Goal: Transaction & Acquisition: Purchase product/service

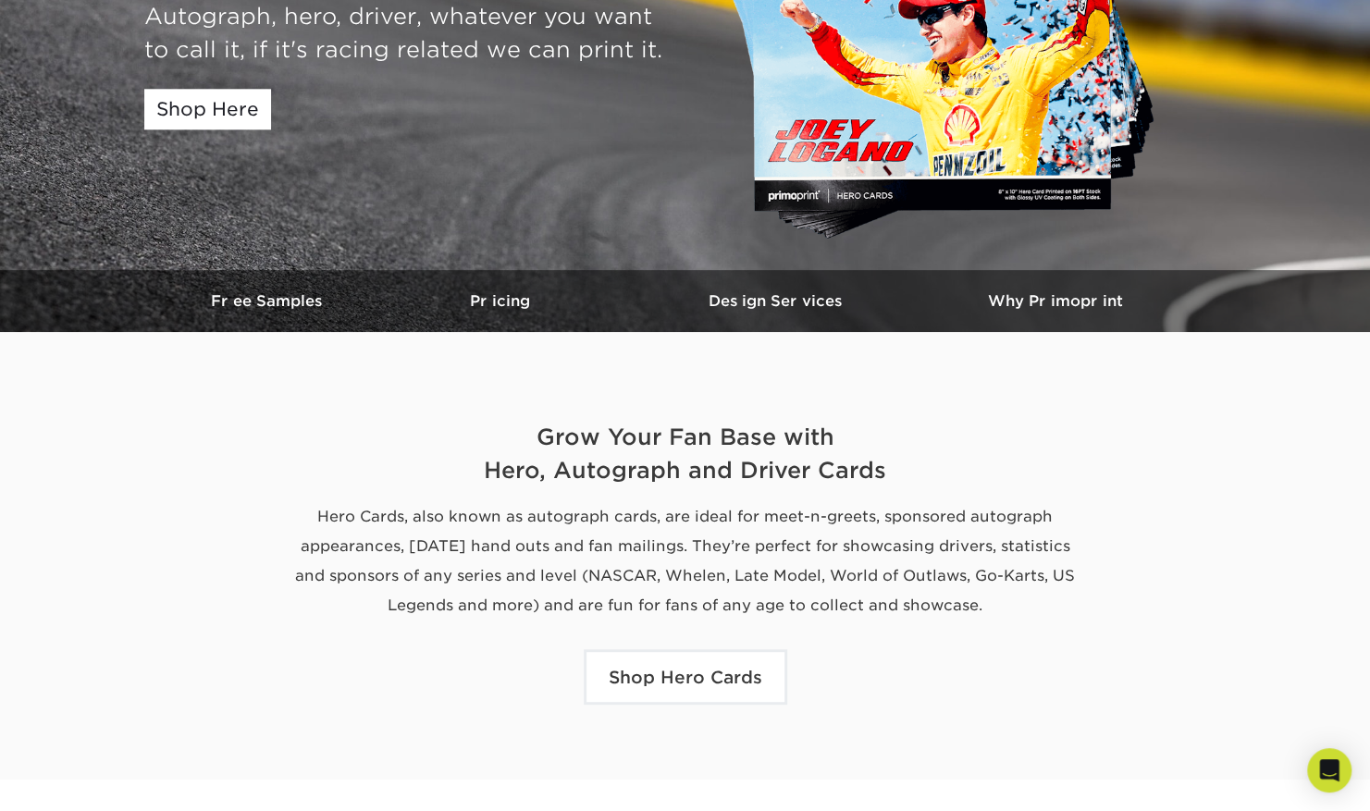
scroll to position [629, 0]
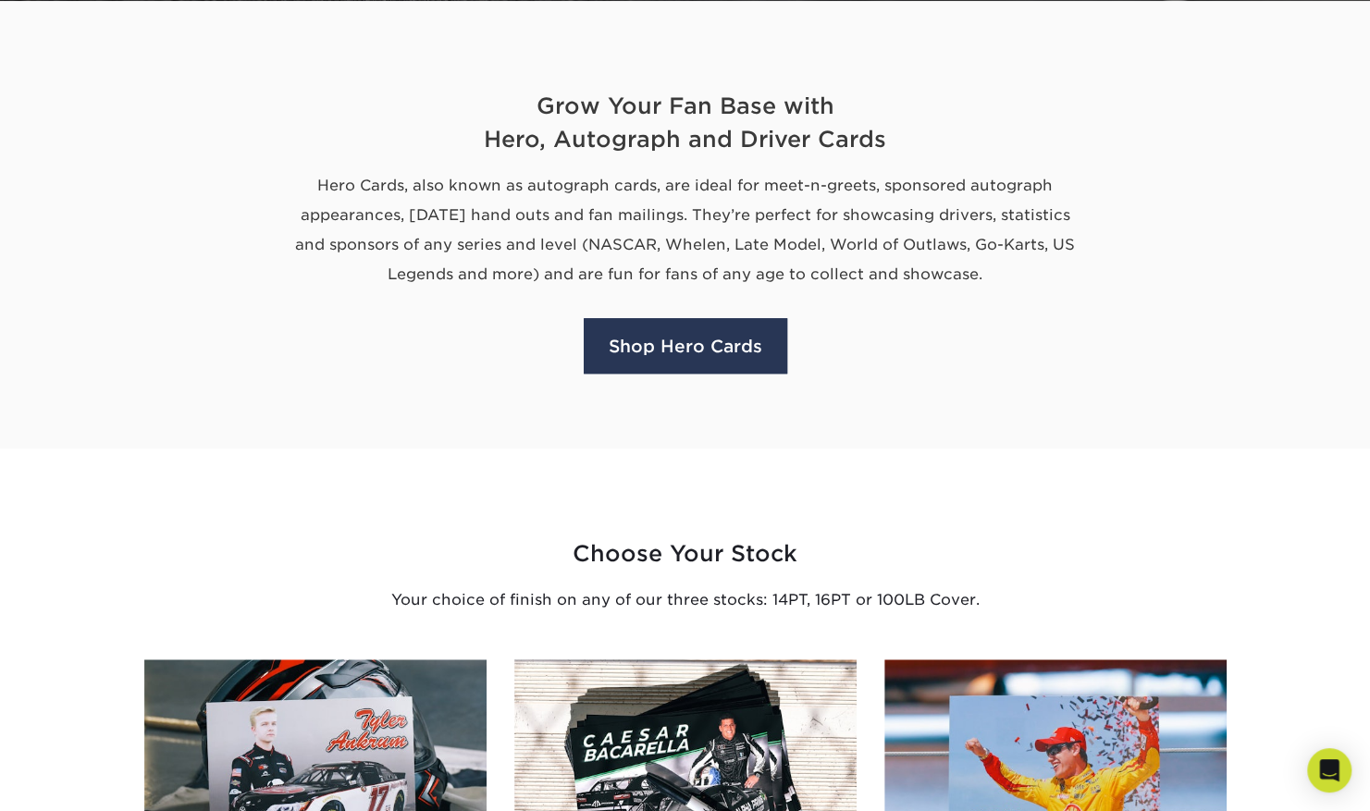
click at [686, 340] on link "Shop Hero Cards" at bounding box center [685, 345] width 203 height 55
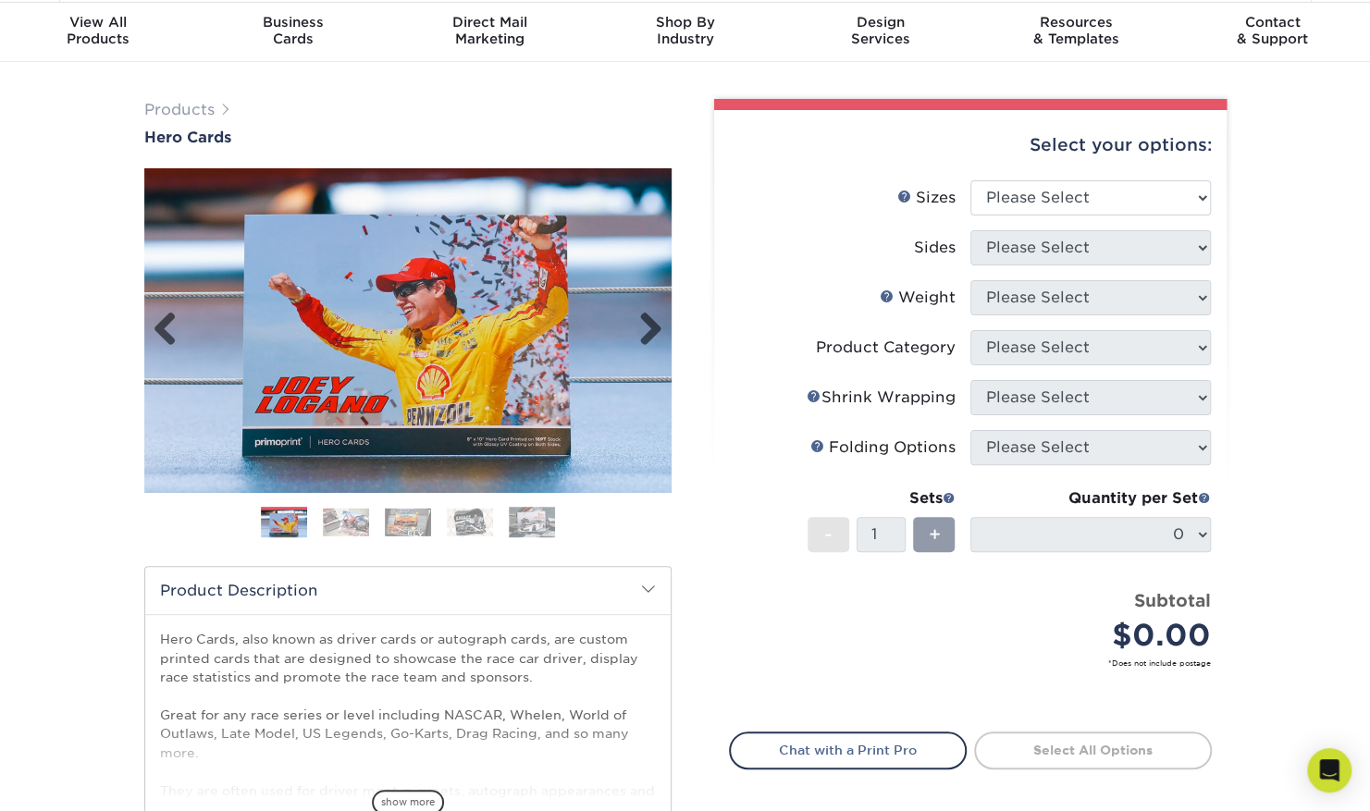
scroll to position [54, 0]
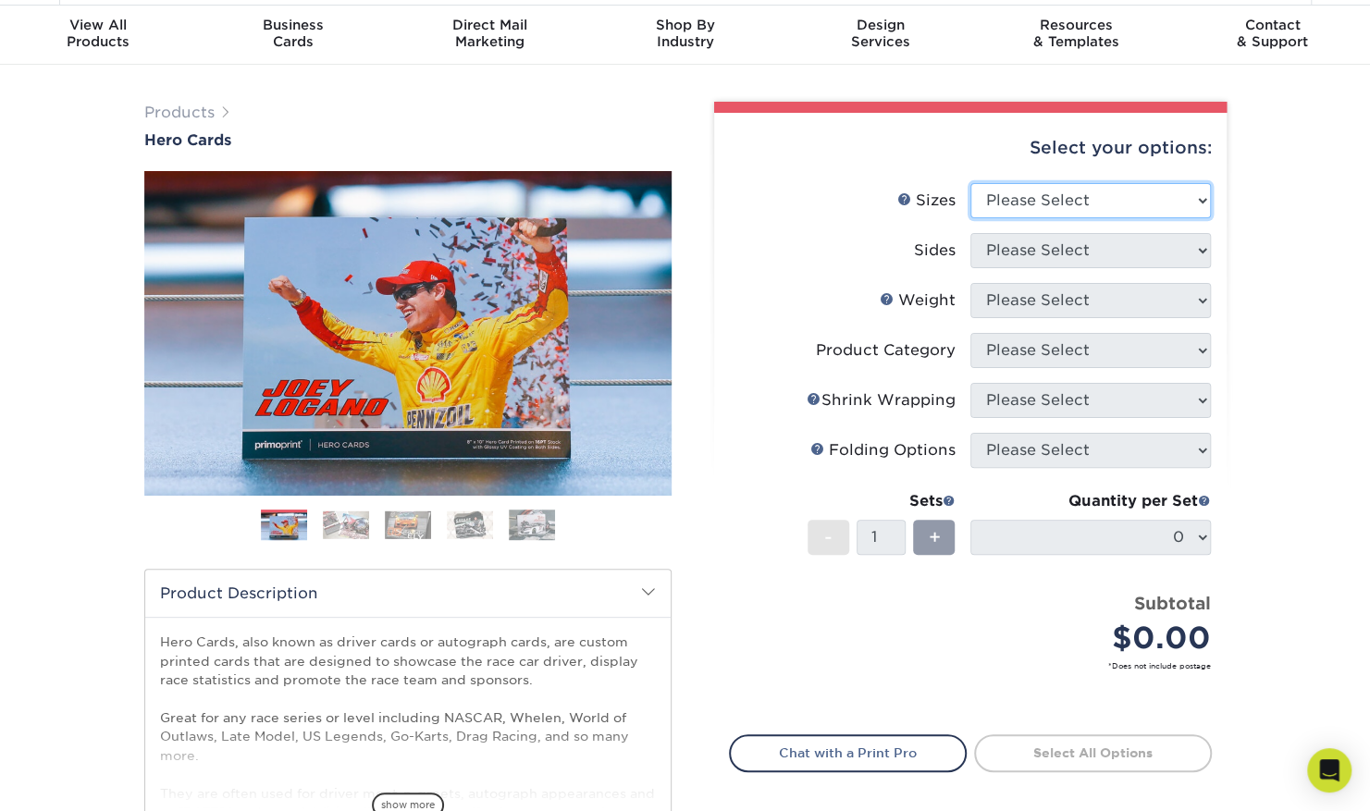
click at [1132, 193] on select "Please Select 1.5" x 7" 4" x 6" 5" x 7" 6" x 8" 6" x 8.5" 6" x 9" 7" x 8.5" 7.5…" at bounding box center [1090, 200] width 240 height 35
click at [1141, 191] on select "Please Select 1.5" x 7" 4" x 6" 5" x 7" 6" x 8" 6" x 8.5" 6" x 9" 7" x 8.5" 7.5…" at bounding box center [1090, 200] width 240 height 35
click at [970, 183] on select "Please Select 1.5" x 7" 4" x 6" 5" x 7" 6" x 8" 6" x 8.5" 6" x 9" 7" x 8.5" 7.5…" at bounding box center [1090, 200] width 240 height 35
click at [1080, 194] on select "Please Select 1.5" x 7" 4" x 6" 5" x 7" 6" x 8" 6" x 8.5" 6" x 9" 7" x 8.5" 7.5…" at bounding box center [1090, 200] width 240 height 35
click at [970, 183] on select "Please Select 1.5" x 7" 4" x 6" 5" x 7" 6" x 8" 6" x 8.5" 6" x 9" 7" x 8.5" 7.5…" at bounding box center [1090, 200] width 240 height 35
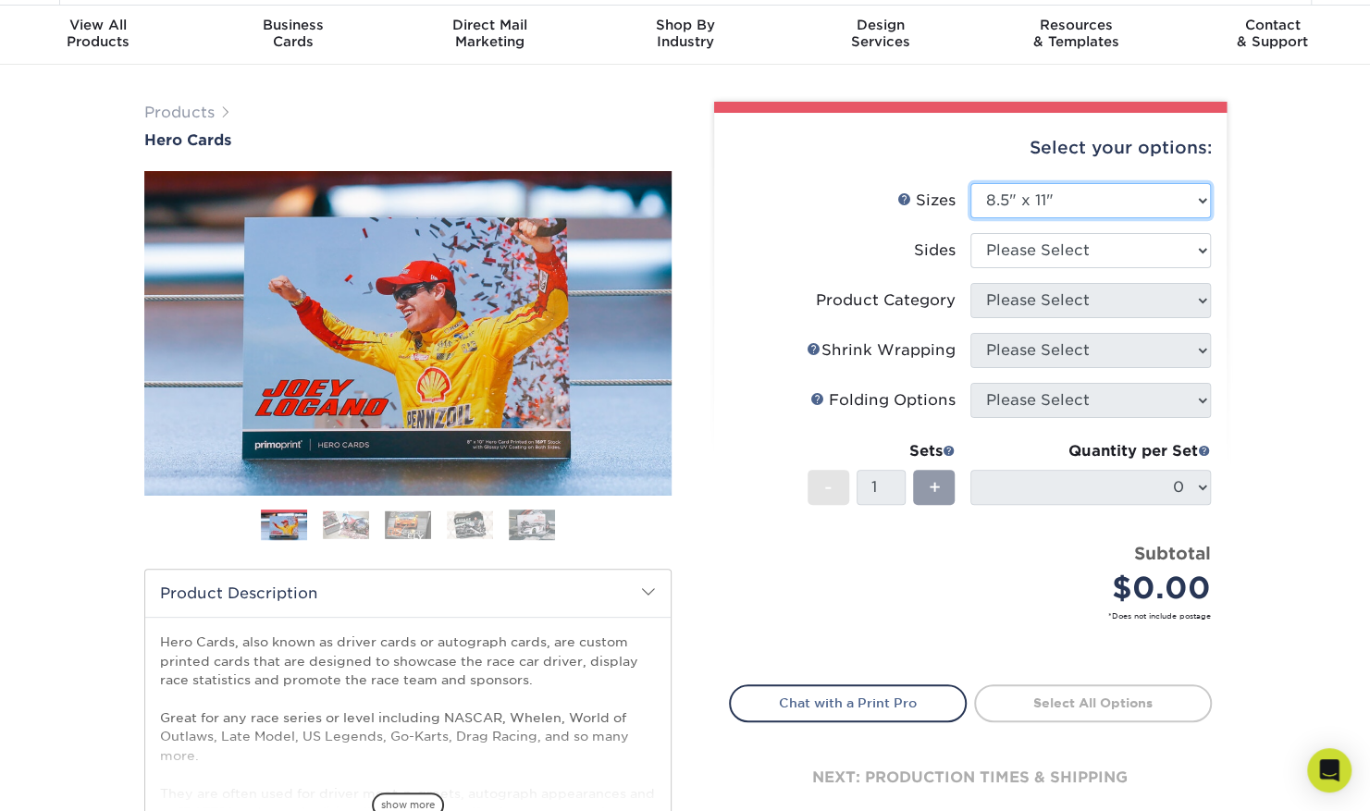
click at [1075, 213] on select "Please Select 1.5" x 7" 4" x 6" 5" x 7" 6" x 8" 6" x 8.5" 6" x 9" 7" x 8.5" 7.5…" at bounding box center [1090, 200] width 240 height 35
select select "9.00x12.00"
click at [970, 183] on select "Please Select 1.5" x 7" 4" x 6" 5" x 7" 6" x 8" 6" x 8.5" 6" x 9" 7" x 8.5" 7.5…" at bounding box center [1090, 200] width 240 height 35
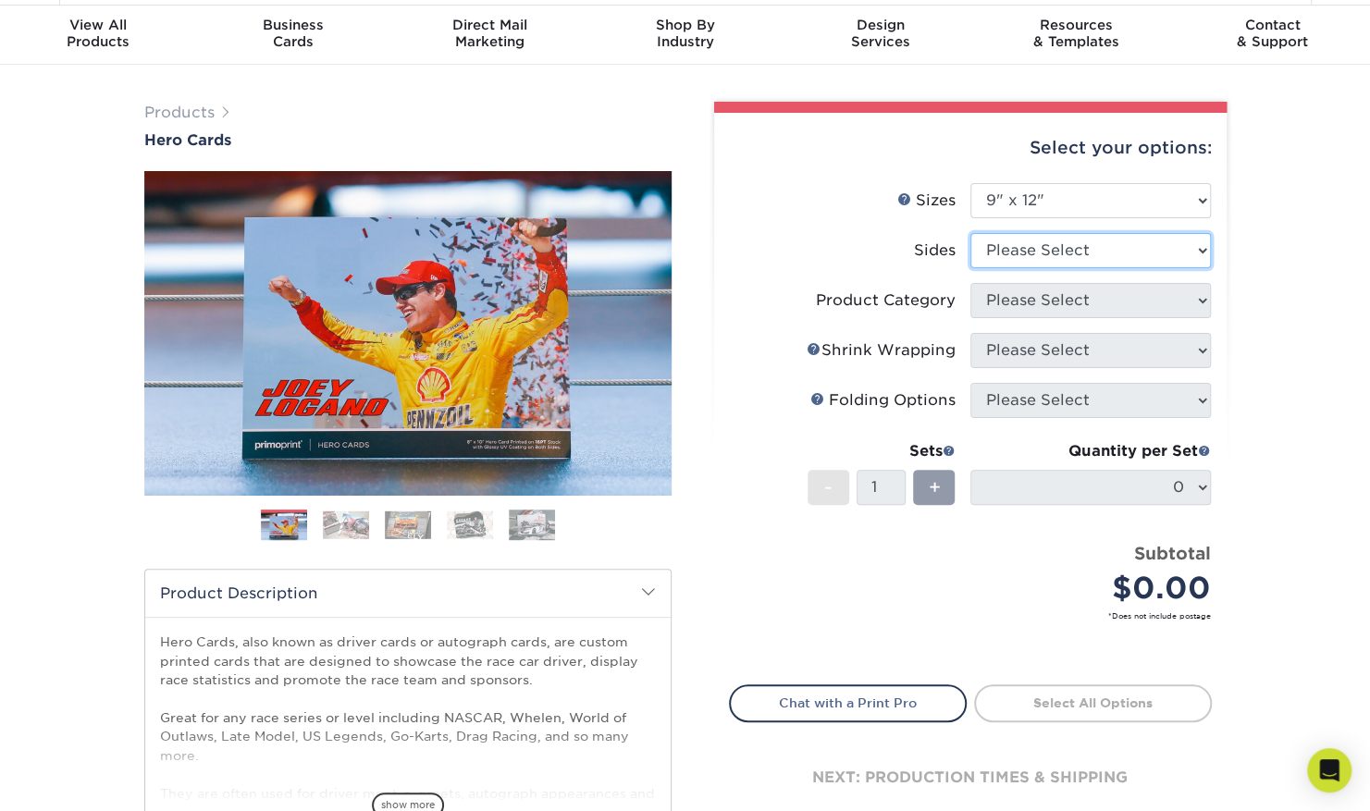
click at [1067, 261] on select "Please Select Print Both Sides Print Front Only" at bounding box center [1090, 250] width 240 height 35
select select "32d3c223-f82c-492b-b915-ba065a00862f"
click at [970, 233] on select "Please Select Print Both Sides Print Front Only" at bounding box center [1090, 250] width 240 height 35
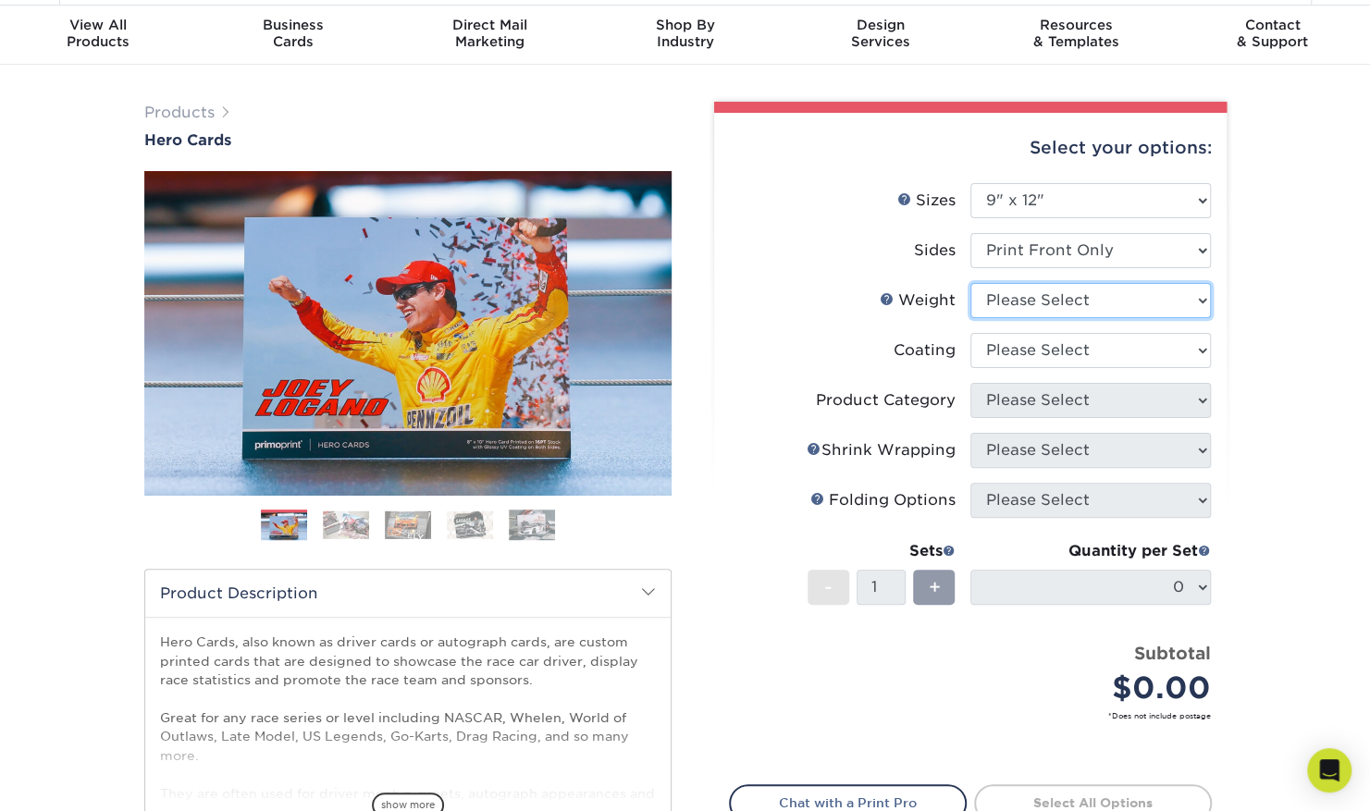
click at [1025, 313] on select "Please Select 16PT 14PT 100LB" at bounding box center [1090, 300] width 240 height 35
click at [791, 339] on label "Coating" at bounding box center [850, 350] width 240 height 35
click at [1036, 361] on select at bounding box center [1090, 350] width 240 height 35
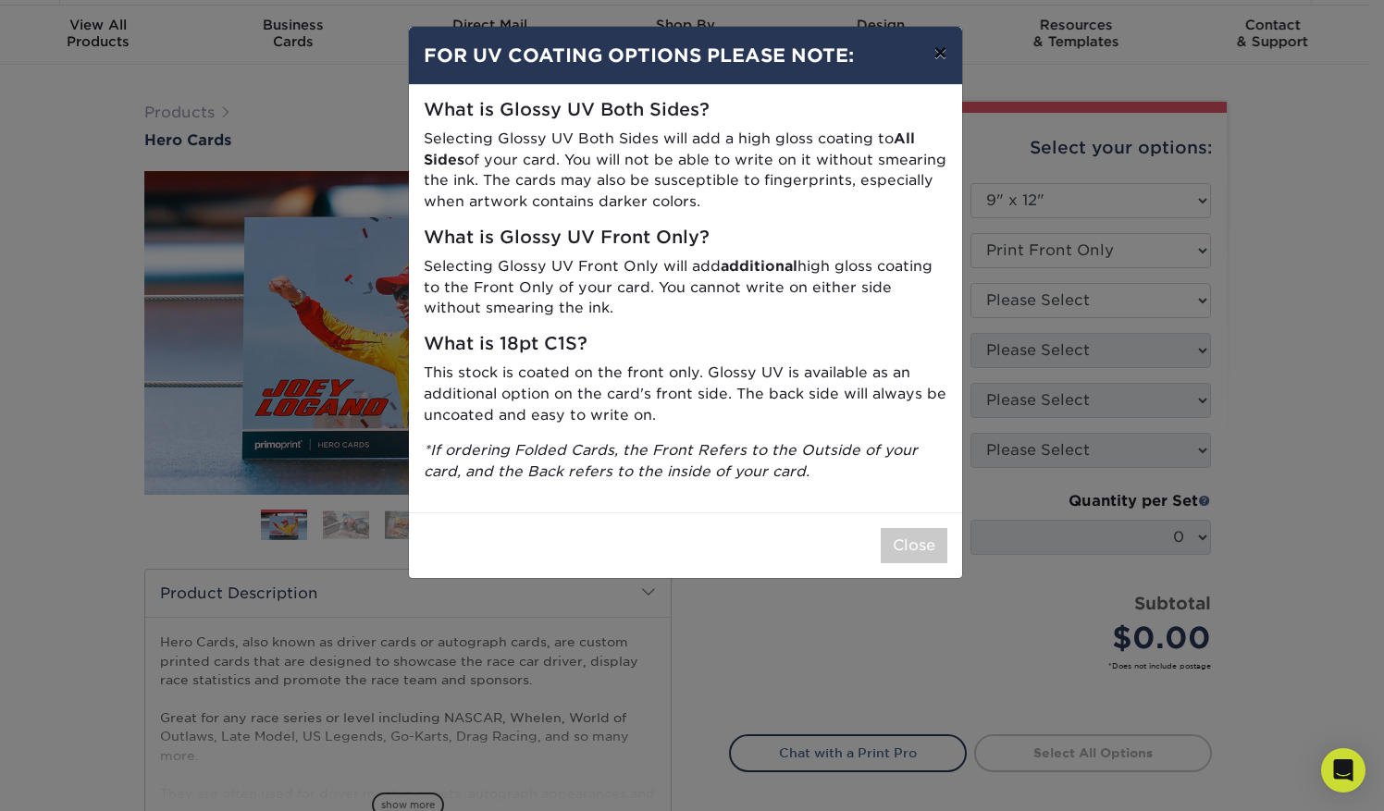
click at [938, 49] on button "×" at bounding box center [939, 53] width 43 height 52
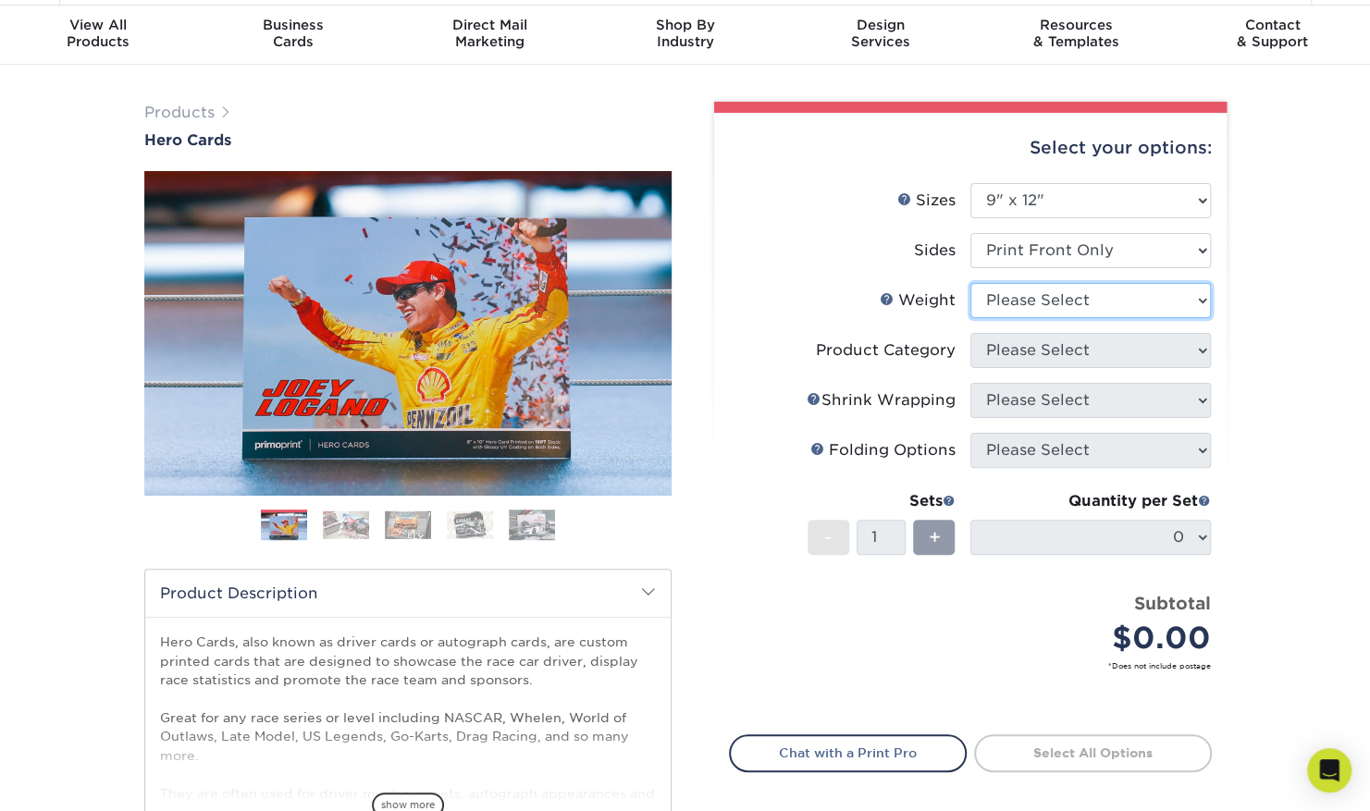
click at [1049, 296] on select "Please Select 16PT 14PT 100LB" at bounding box center [1090, 300] width 240 height 35
click at [915, 287] on label "Weight Help Weight" at bounding box center [850, 300] width 240 height 35
click at [1065, 309] on select "Please Select 16PT 14PT 100LB" at bounding box center [1090, 300] width 240 height 35
select select "16PT"
click at [970, 283] on select "Please Select 16PT 14PT 100LB" at bounding box center [1090, 300] width 240 height 35
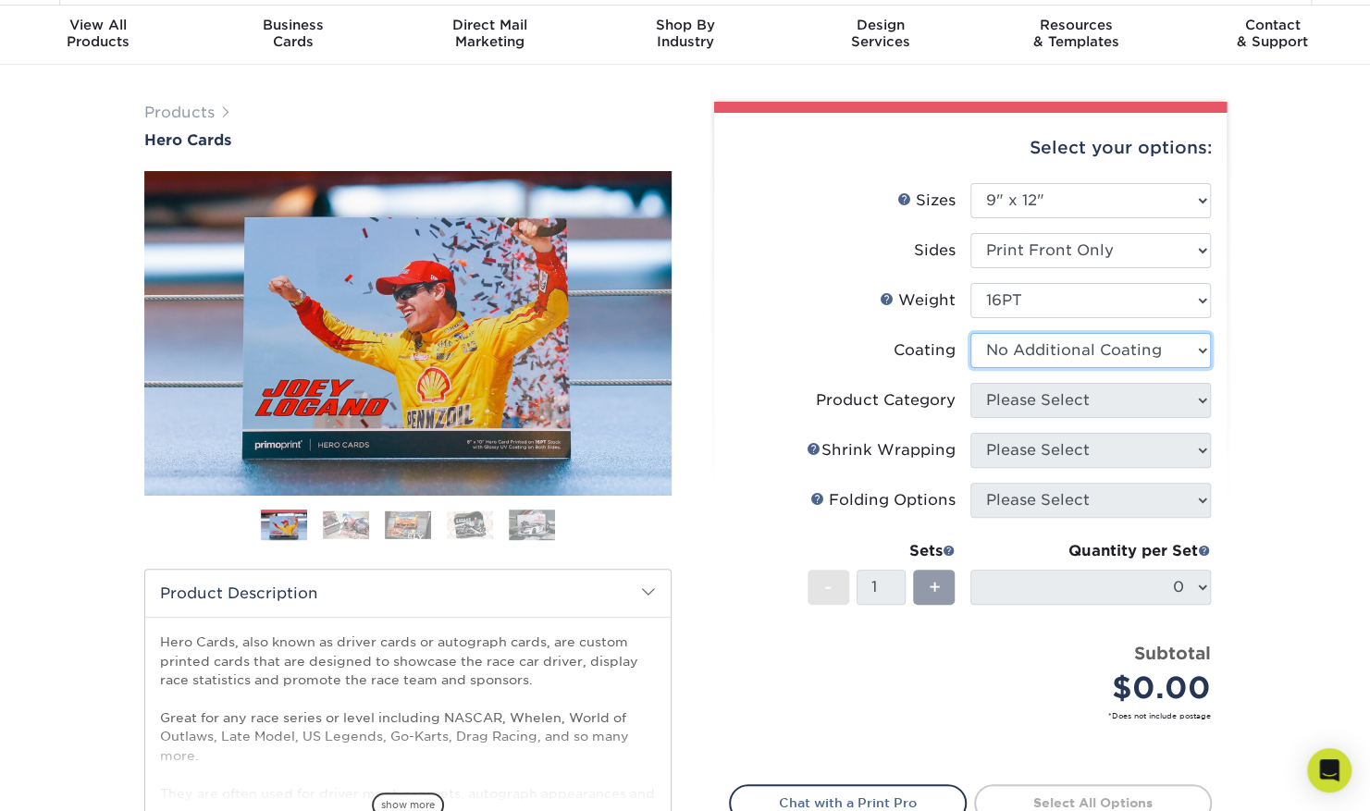
click at [1034, 359] on select at bounding box center [1090, 350] width 240 height 35
select select "1e8116af-acfc-44b1-83dc-8181aa338834"
click at [970, 333] on select at bounding box center [1090, 350] width 240 height 35
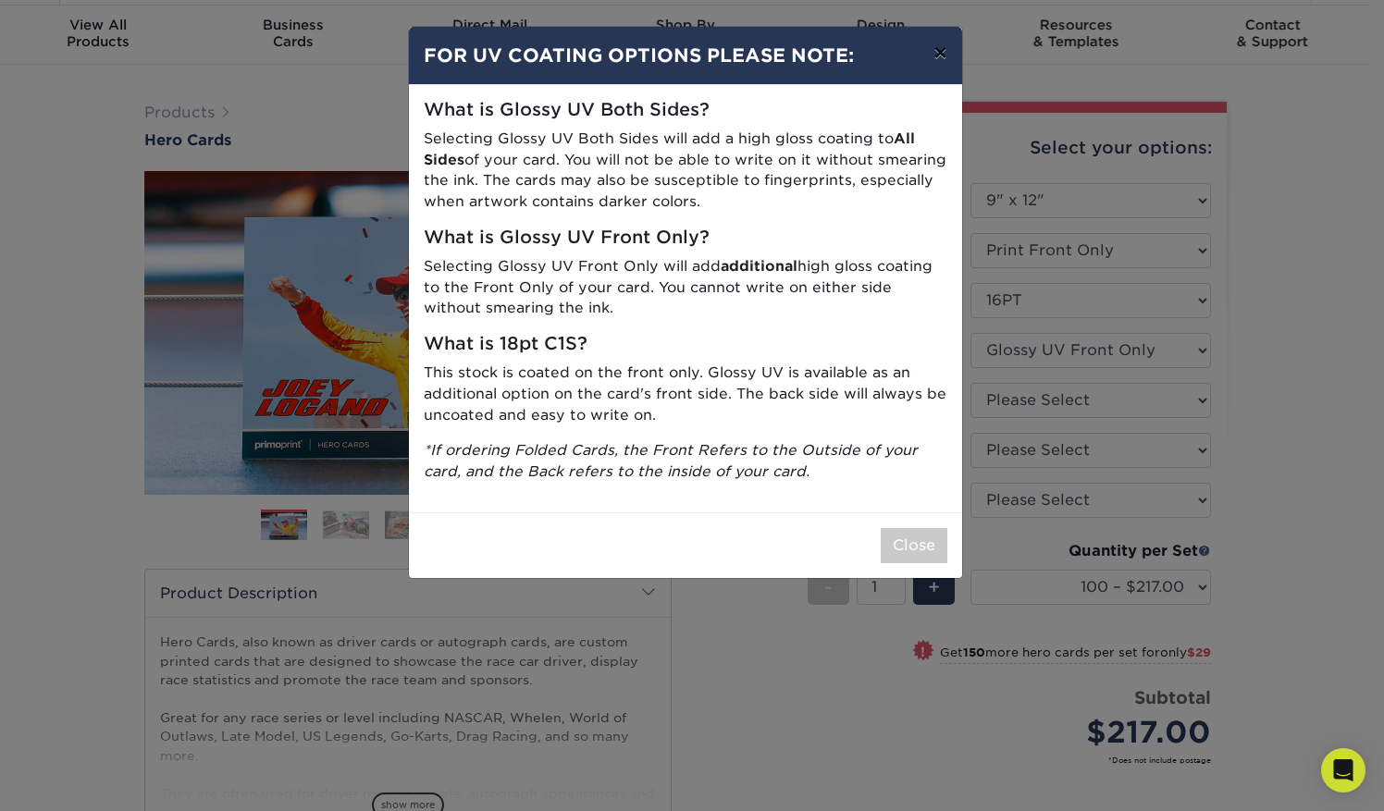
click at [940, 53] on button "×" at bounding box center [939, 53] width 43 height 52
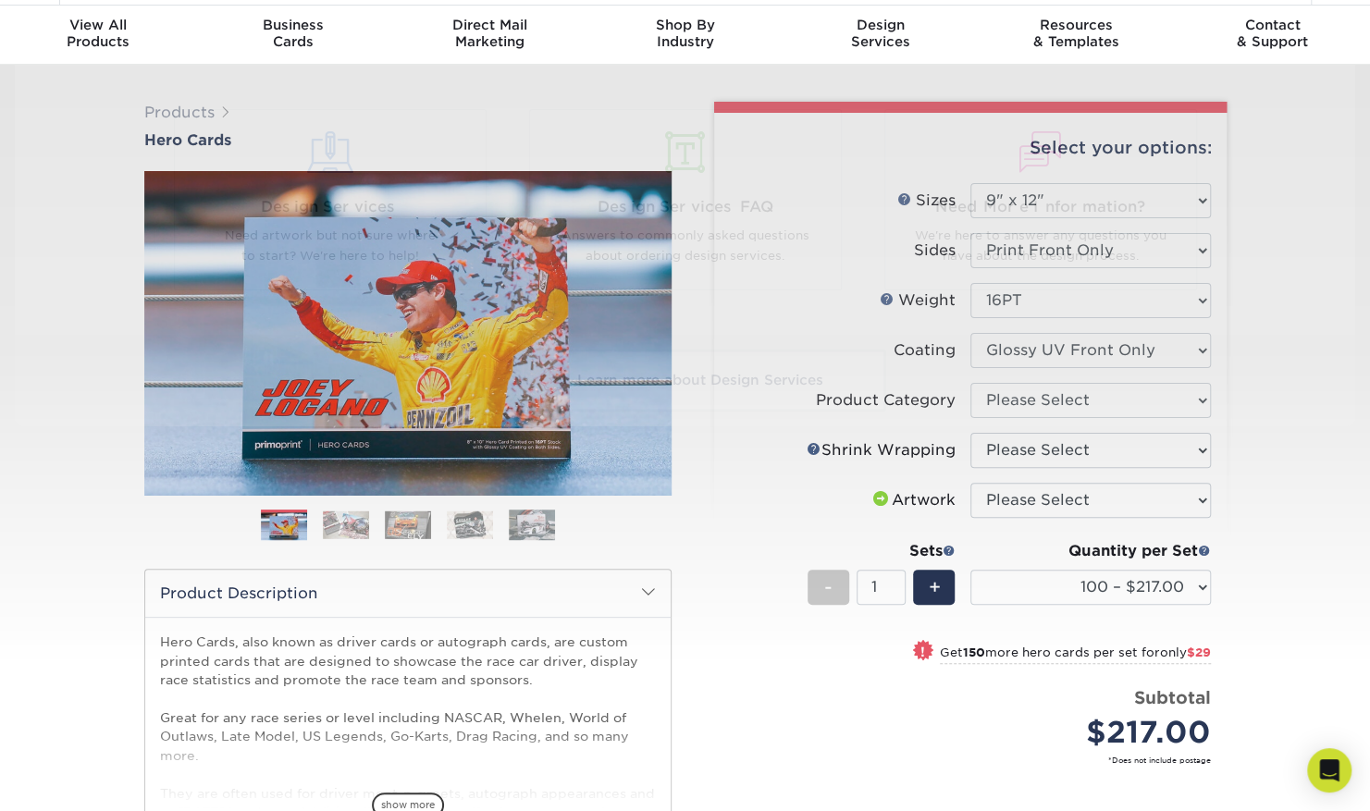
click at [764, 531] on div "Resources Menu Search Products Account SIGN IN CREATE AN ACCOUNT forgot passwor…" at bounding box center [685, 769] width 1370 height 1647
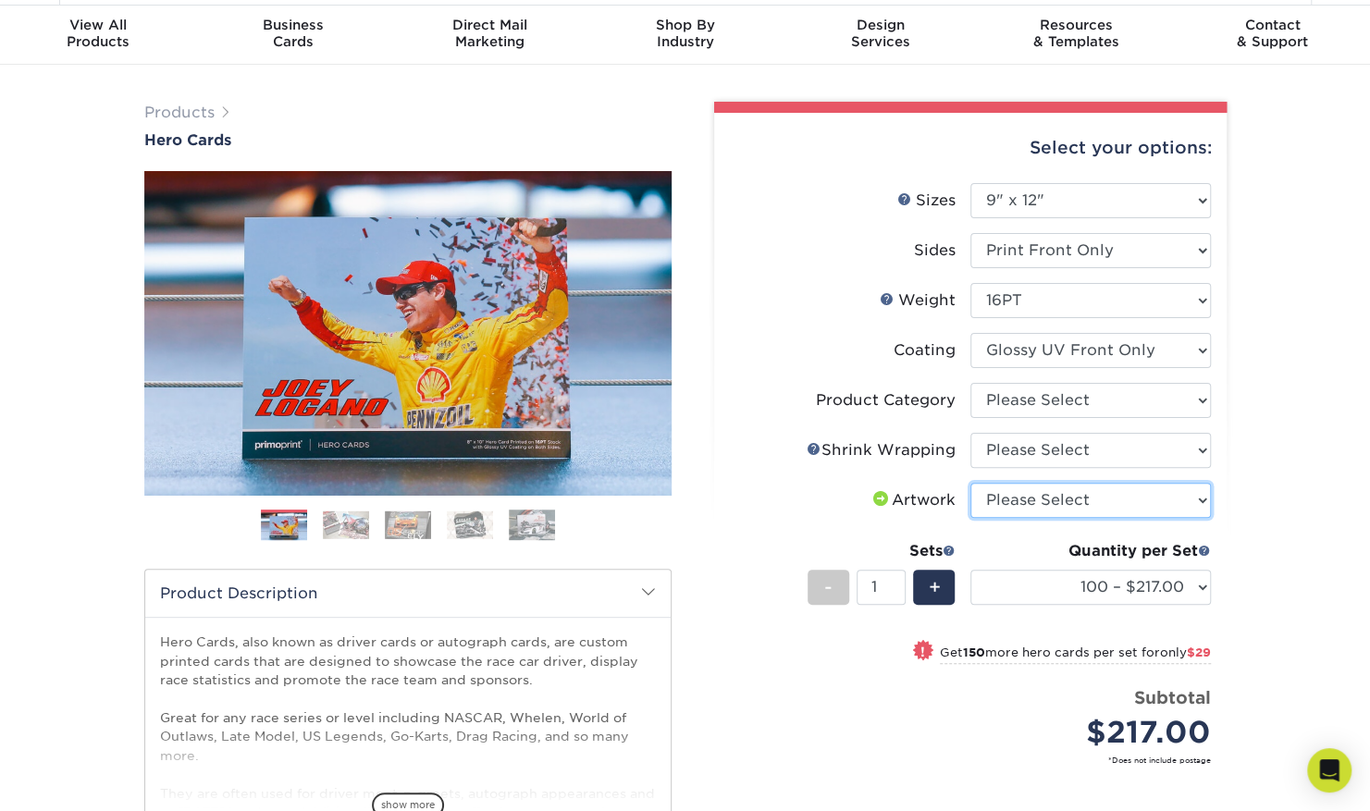
click at [1003, 492] on select "Please Select I will upload files I need a design - $150" at bounding box center [1090, 500] width 240 height 35
select select "upload"
click at [970, 483] on select "Please Select I will upload files I need a design - $150" at bounding box center [1090, 500] width 240 height 35
click at [1030, 457] on select "Please Select No Shrink Wrapping Shrink Wrap 100 Per Package Shrink Wrap 50 Per…" at bounding box center [1090, 450] width 240 height 35
select select "adc17b74-f534-473a-9ef4-338c46c4d266"
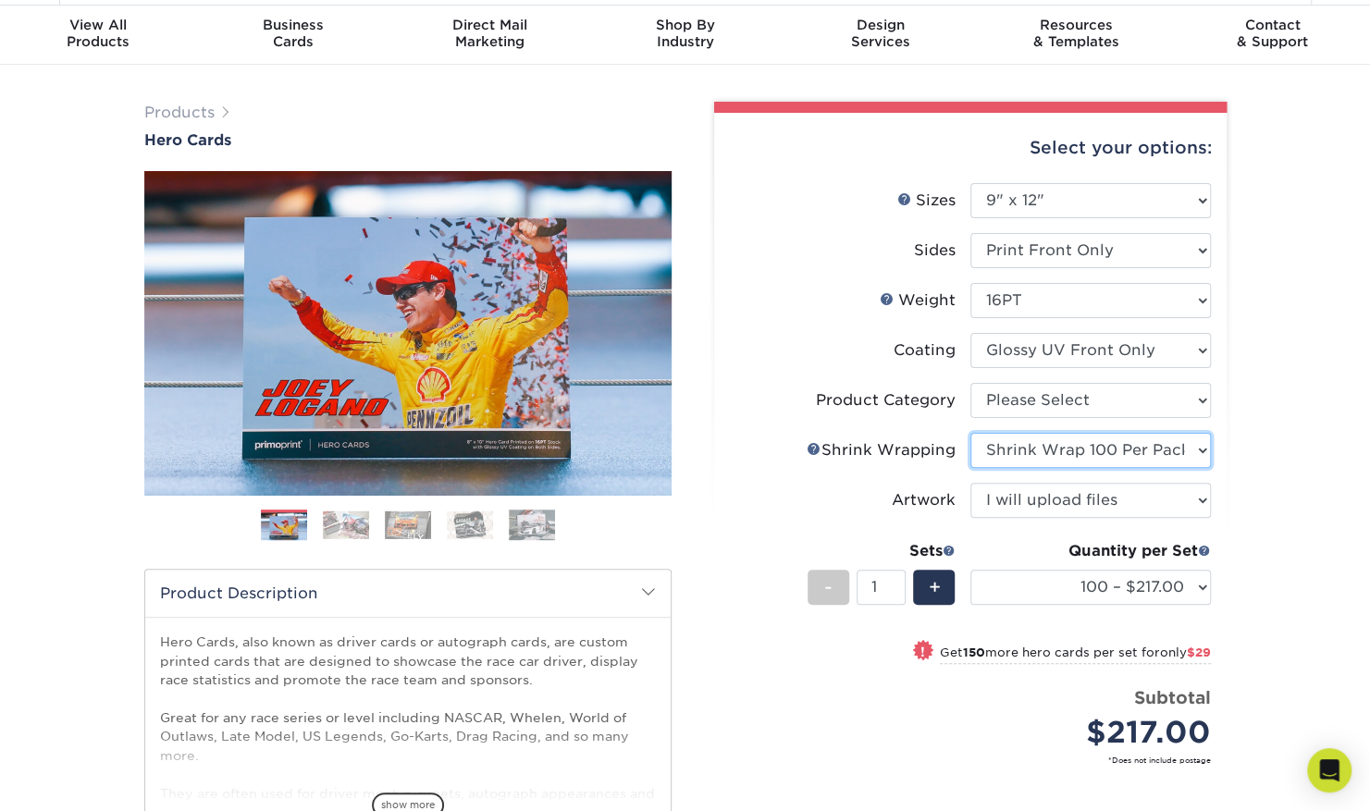
click at [970, 433] on select "Please Select No Shrink Wrapping Shrink Wrap 100 Per Package Shrink Wrap 50 Per…" at bounding box center [1090, 450] width 240 height 35
select select "500 – $295.75"
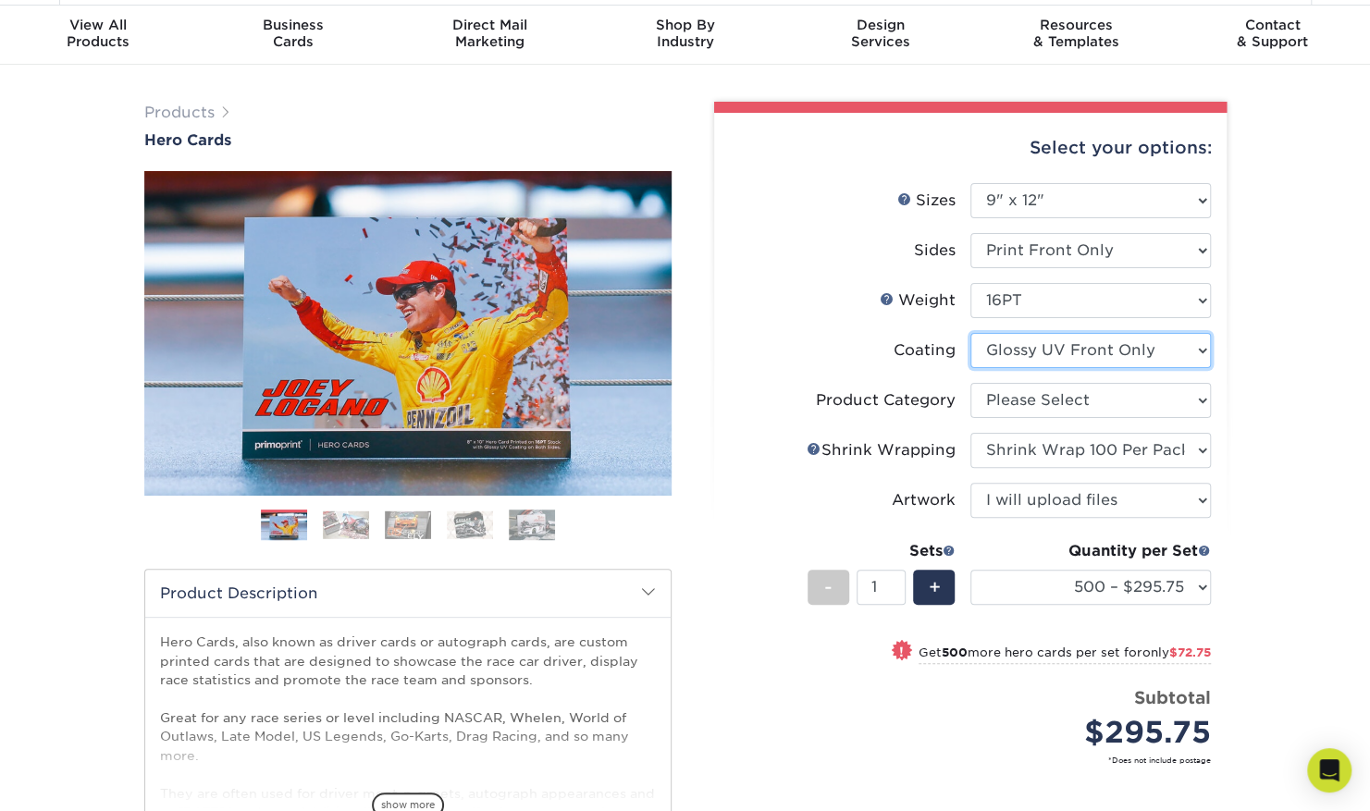
click at [1053, 357] on select at bounding box center [1090, 350] width 240 height 35
select select "121bb7b5-3b4d-429f-bd8d-bbf80e953313"
click at [970, 333] on select at bounding box center [1090, 350] width 240 height 35
select select "-1"
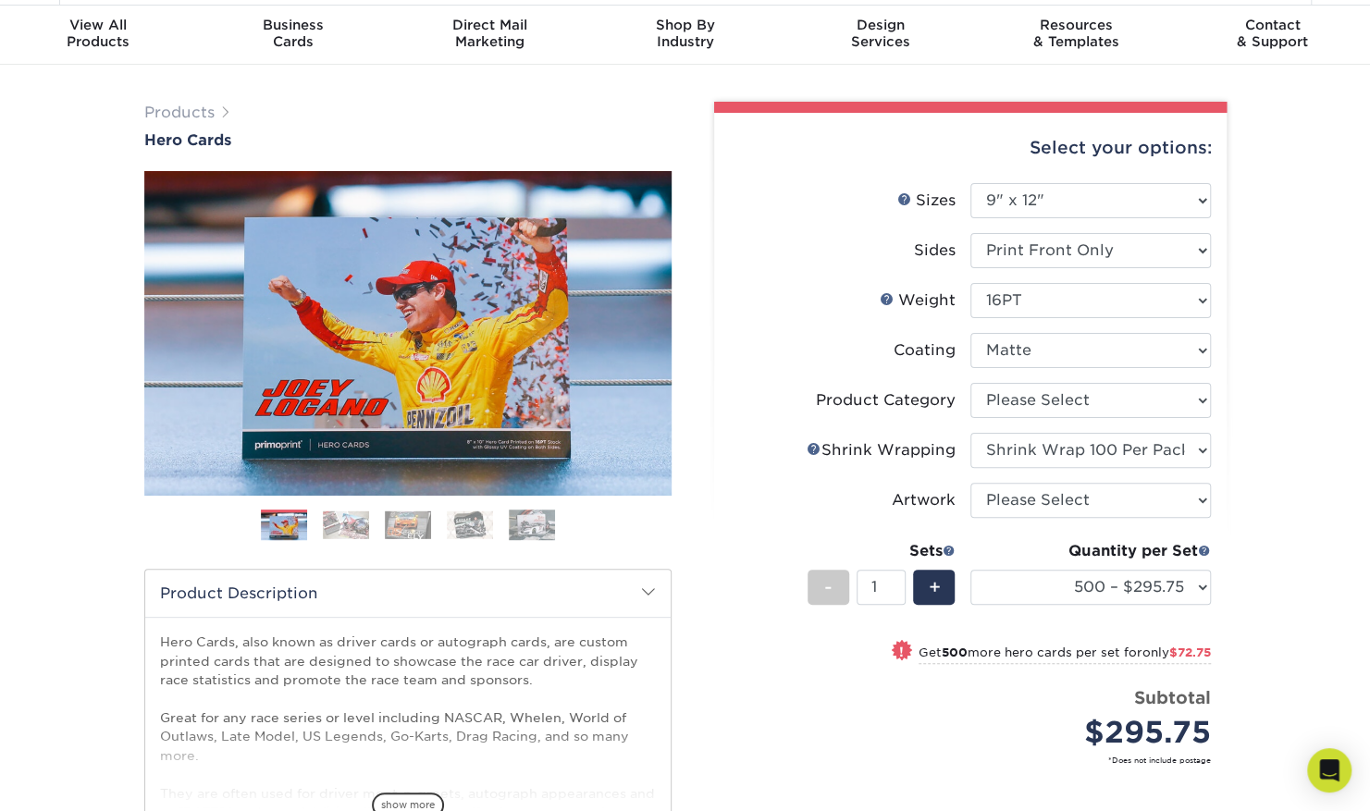
select select "-1"
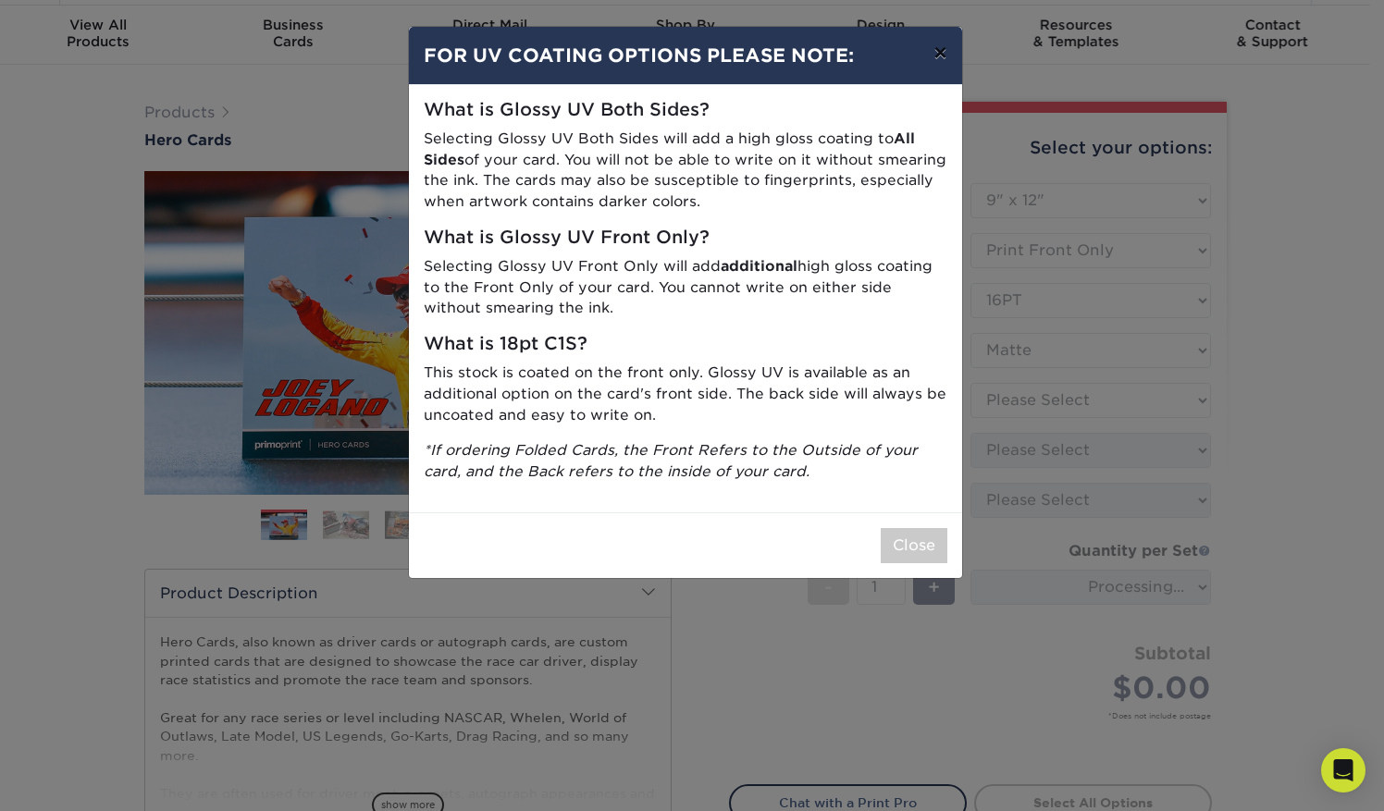
click at [934, 52] on button "×" at bounding box center [939, 53] width 43 height 52
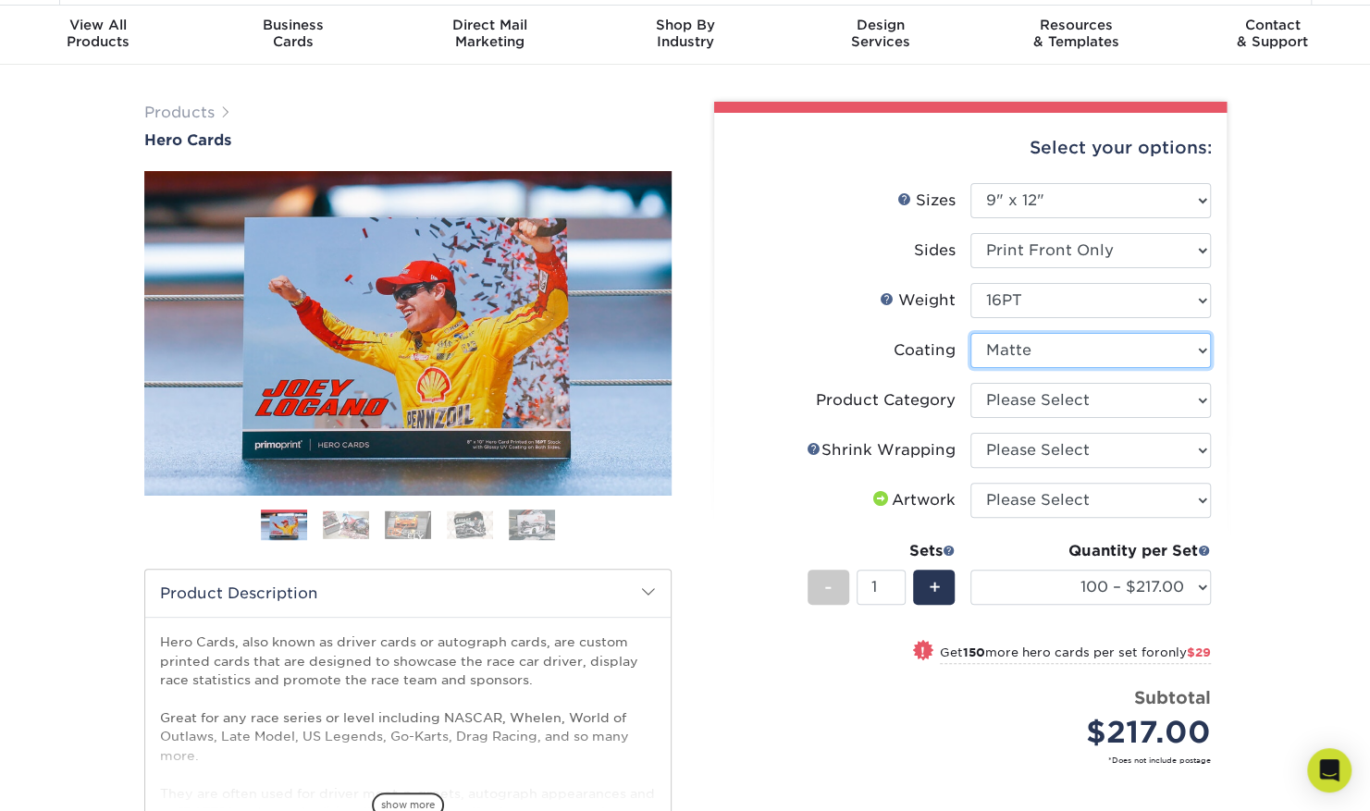
click at [1053, 334] on select at bounding box center [1090, 350] width 240 height 35
click at [740, 492] on label "Artwork" at bounding box center [850, 500] width 240 height 35
click at [1053, 407] on select "Please Select Sell Sheets" at bounding box center [1090, 400] width 240 height 35
select select "eddd4a87-9082-47bb-843b-3bca55f6c842"
click at [970, 383] on select "Please Select Sell Sheets" at bounding box center [1090, 400] width 240 height 35
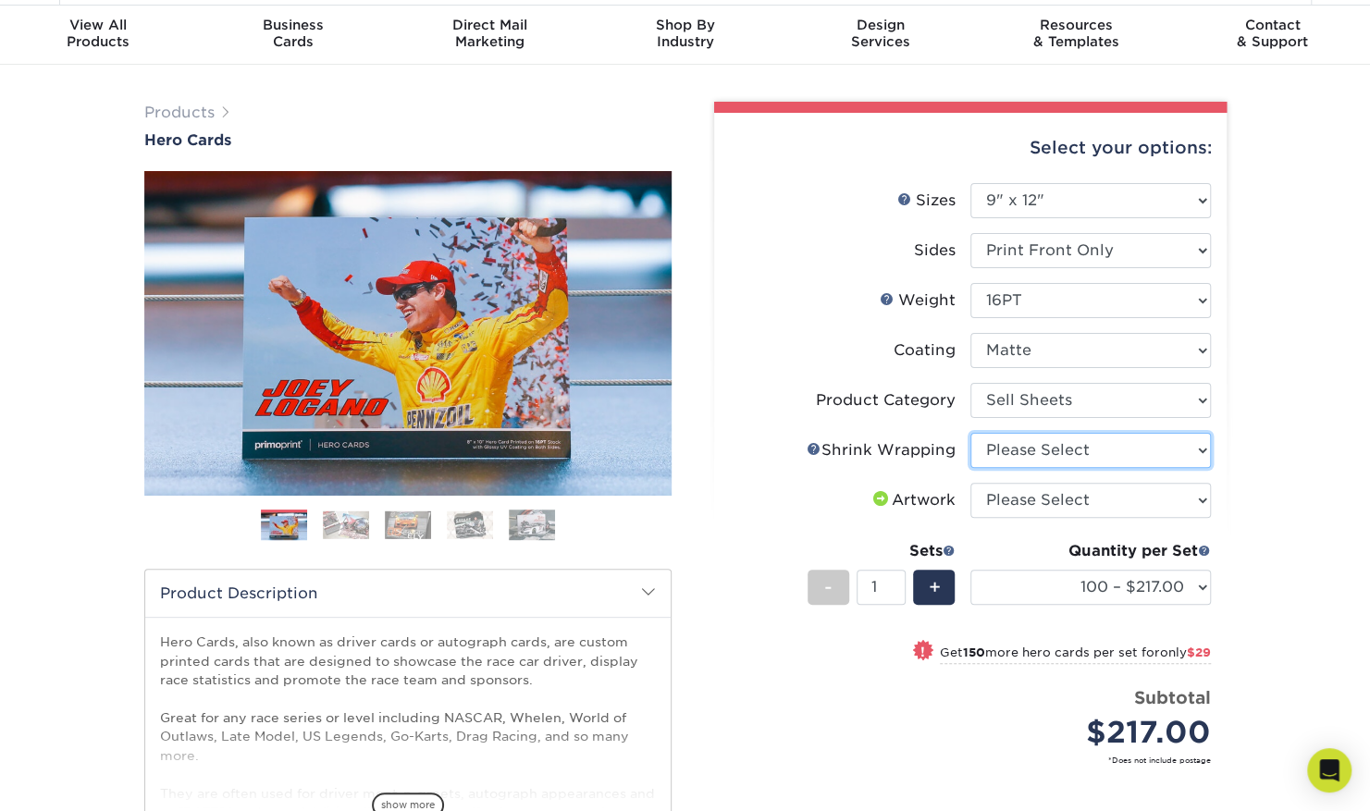
click at [1032, 444] on select "Please Select No Shrink Wrapping Shrink Wrap 100 Per Package Shrink Wrap 50 Per…" at bounding box center [1090, 450] width 240 height 35
select select "adc17b74-f534-473a-9ef4-338c46c4d266"
click at [970, 433] on select "Please Select No Shrink Wrapping Shrink Wrap 100 Per Package Shrink Wrap 50 Per…" at bounding box center [1090, 450] width 240 height 35
select select "500 – $295.75"
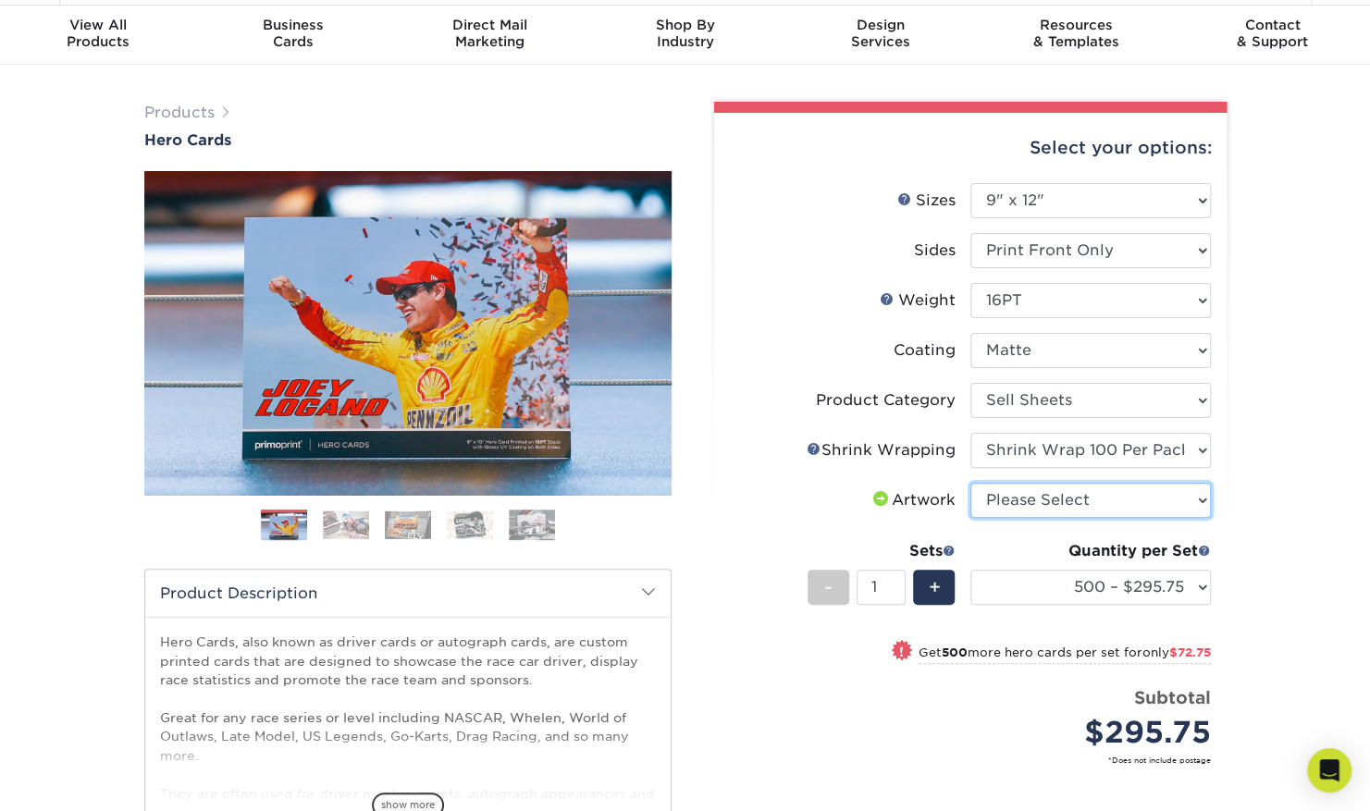
click at [1044, 503] on select "Please Select I will upload files I need a design - $150" at bounding box center [1090, 500] width 240 height 35
select select "upload"
click at [970, 483] on select "Please Select I will upload files I need a design - $150" at bounding box center [1090, 500] width 240 height 35
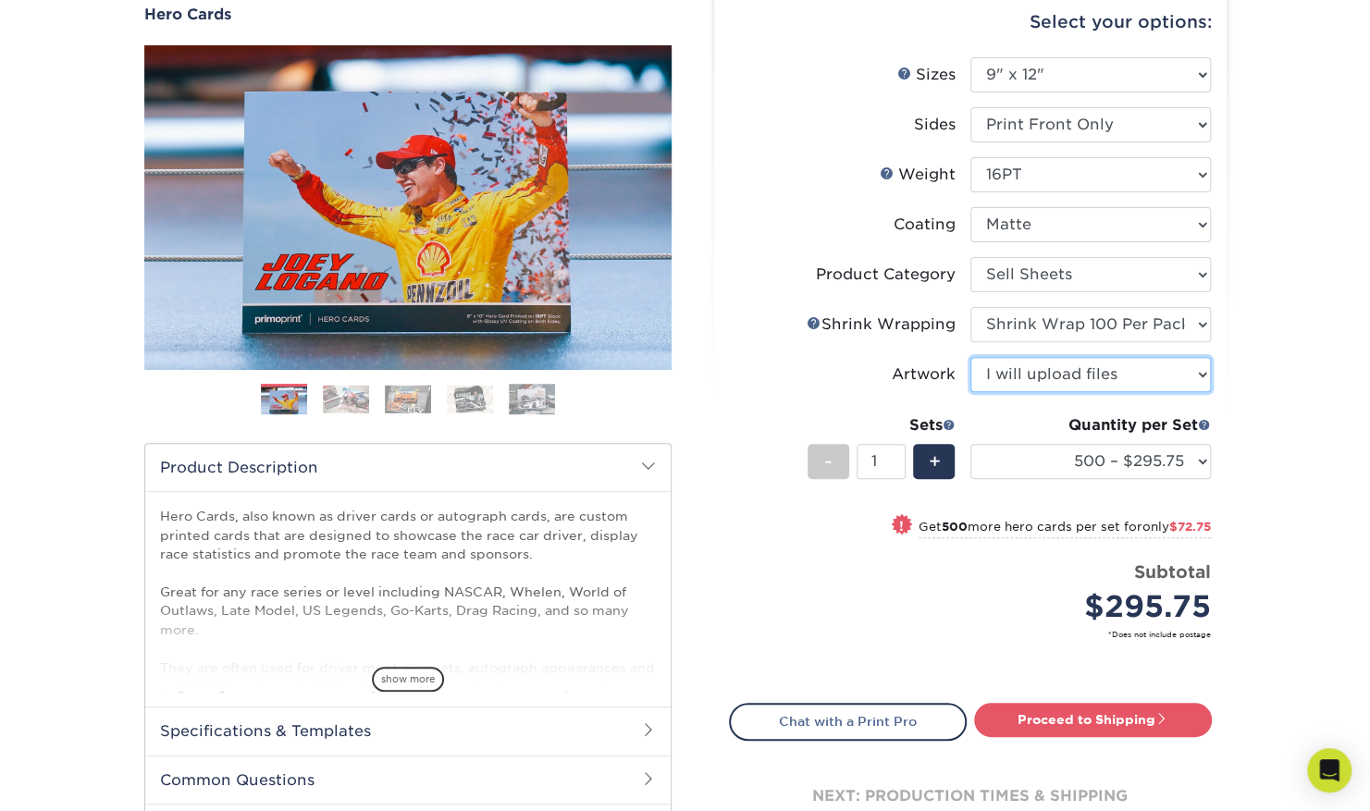
scroll to position [184, 0]
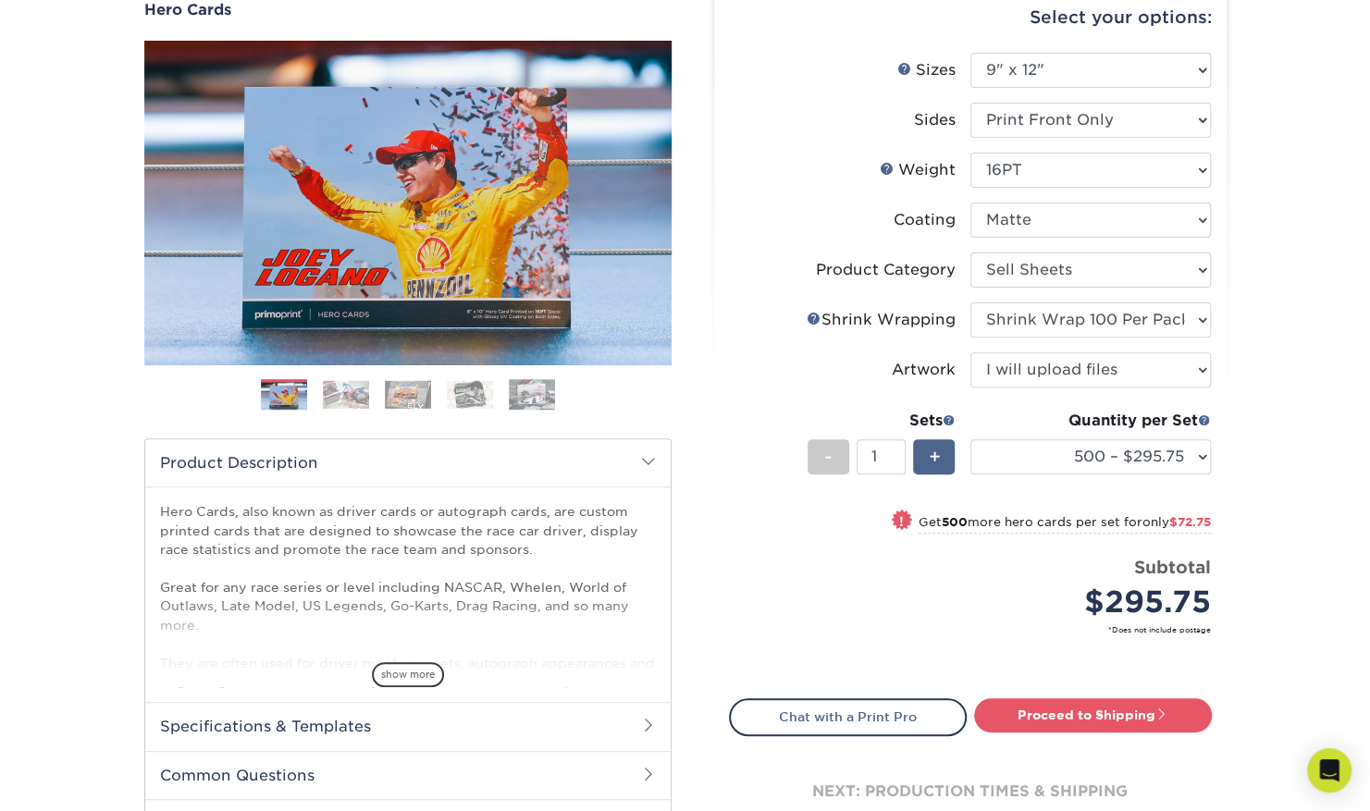
click at [931, 462] on span "+" at bounding box center [934, 457] width 12 height 28
click at [809, 453] on div "-" at bounding box center [828, 456] width 42 height 35
type input "1"
click at [809, 453] on div "-" at bounding box center [828, 456] width 42 height 35
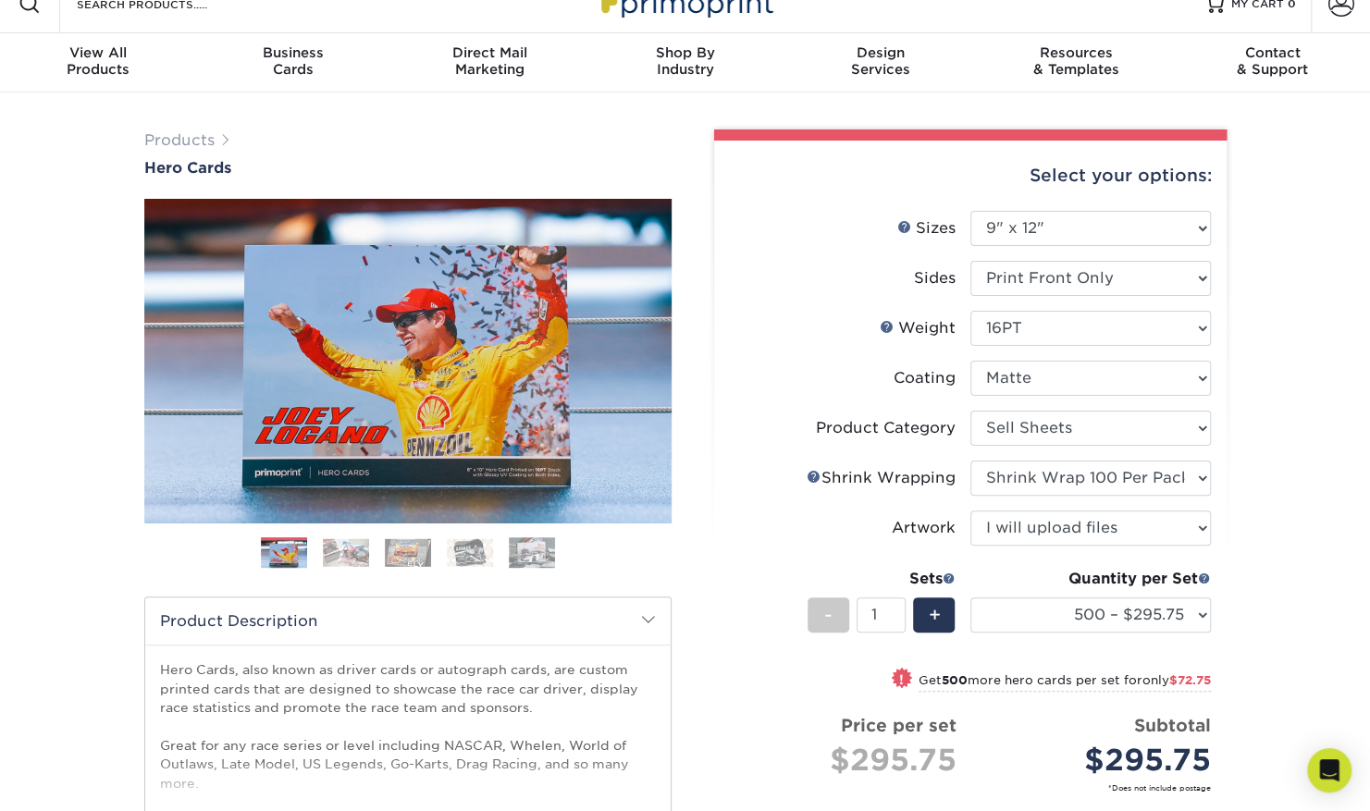
scroll to position [0, 0]
